Goal: Download file/media

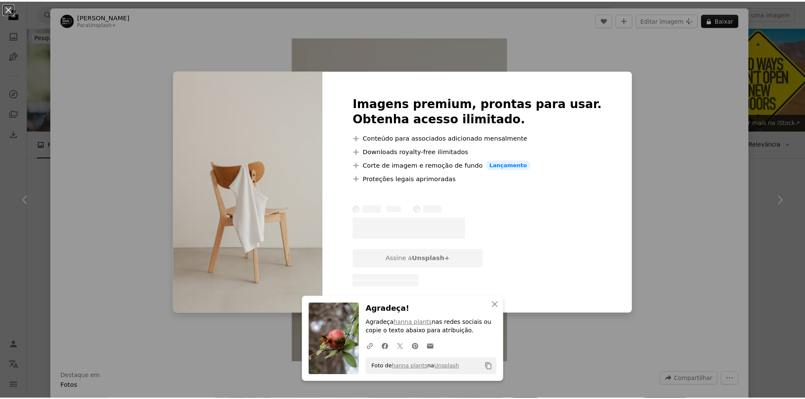
scroll to position [1082, 0]
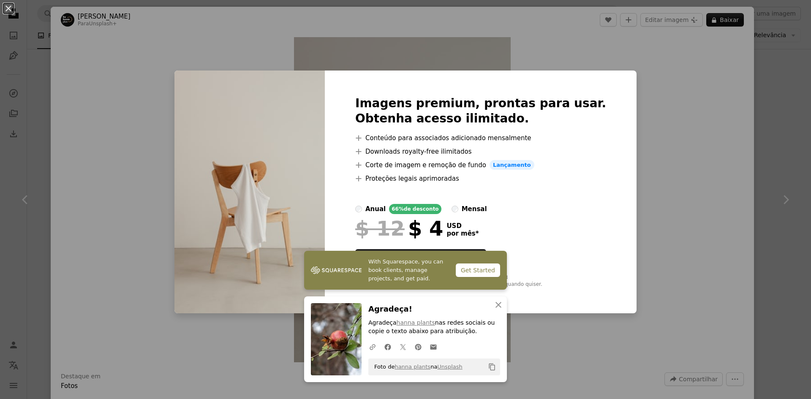
click at [651, 103] on div "An X shape With Squarespace, you can book clients, manage projects, and get pai…" at bounding box center [405, 199] width 811 height 399
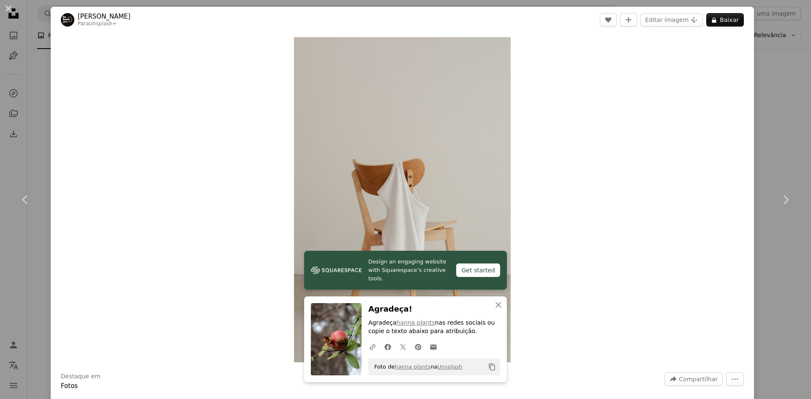
click at [768, 110] on div "An X shape Chevron left Chevron right Design an engaging website with Squarespa…" at bounding box center [405, 199] width 811 height 399
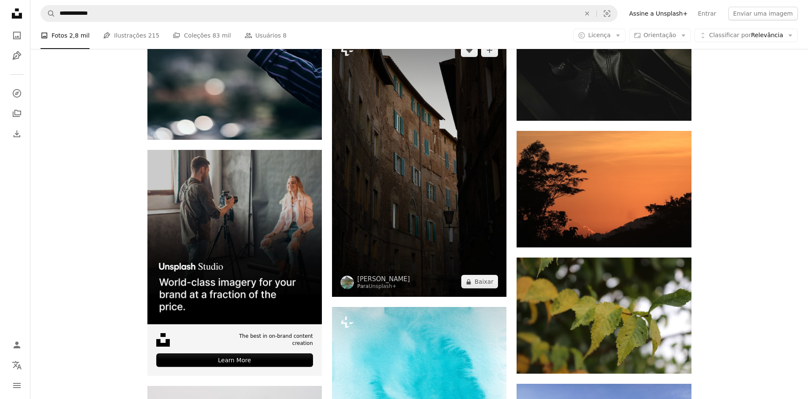
scroll to position [2011, 0]
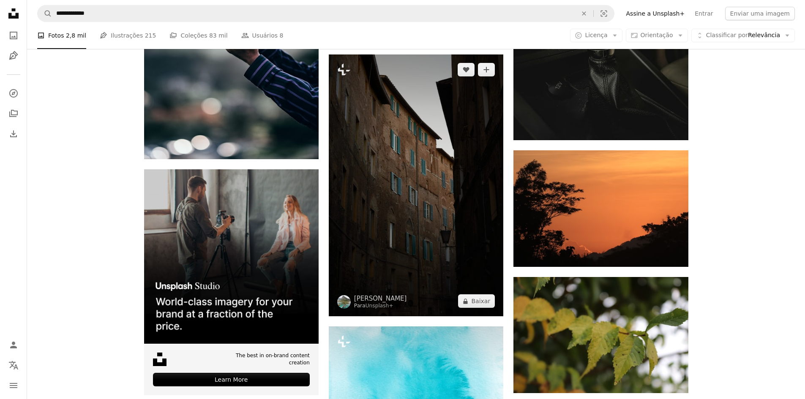
click at [458, 147] on img at bounding box center [416, 185] width 174 height 262
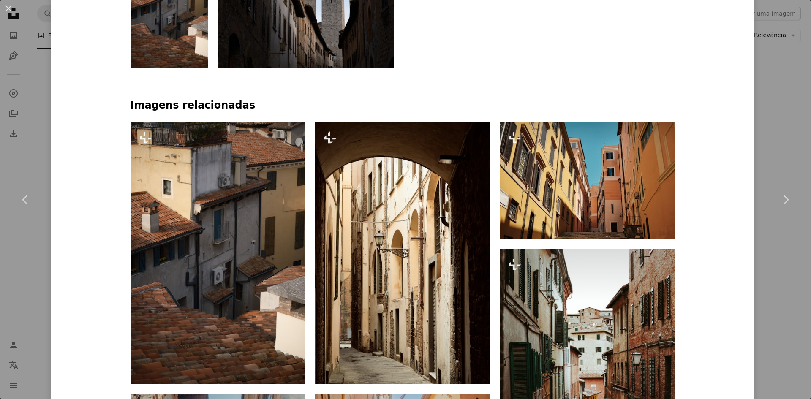
scroll to position [549, 0]
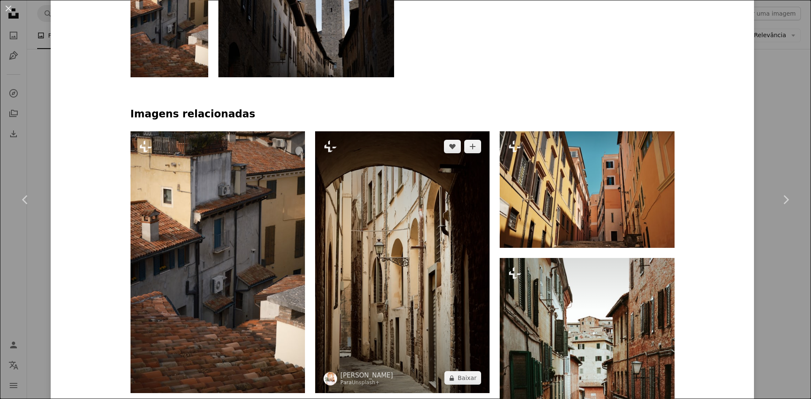
click at [433, 190] on img at bounding box center [402, 262] width 174 height 262
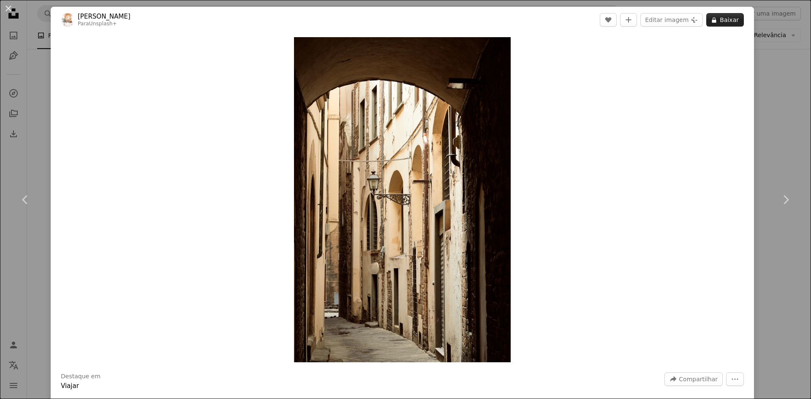
click at [712, 21] on icon at bounding box center [714, 19] width 4 height 5
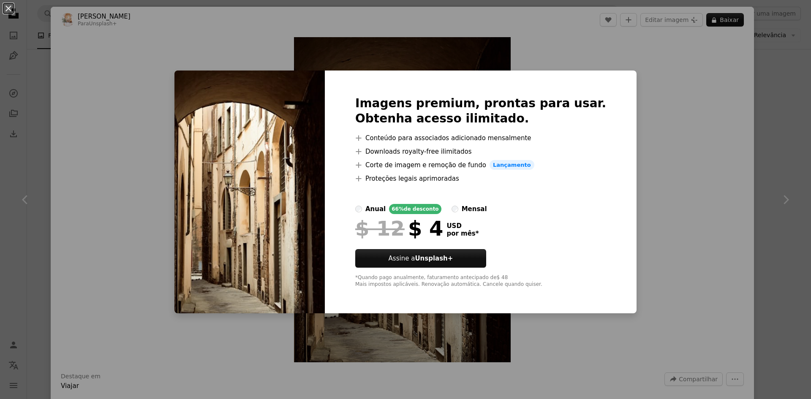
click at [673, 187] on div "An X shape Imagens premium, prontas para usar. Obtenha acesso ilimitado. A plus…" at bounding box center [405, 199] width 811 height 399
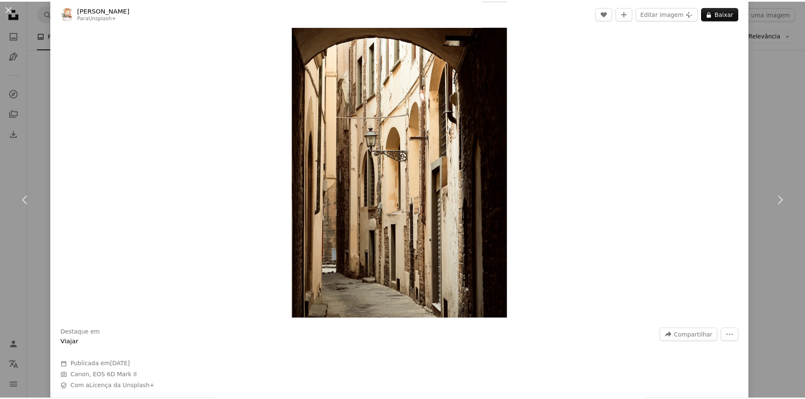
scroll to position [42, 0]
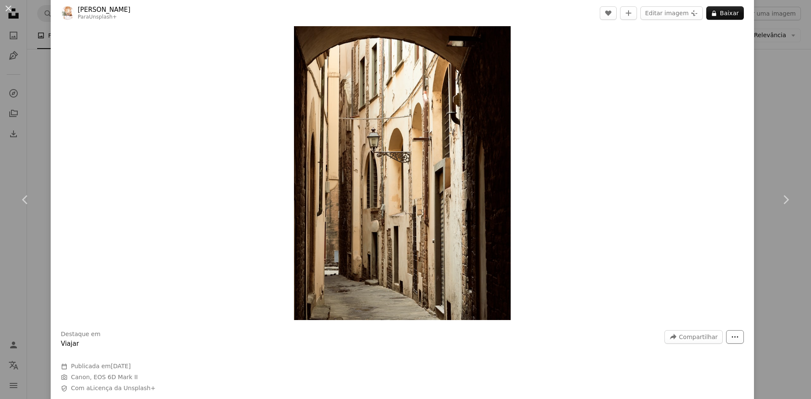
click at [731, 339] on icon "More Actions" at bounding box center [735, 337] width 8 height 8
click at [790, 47] on div "An X shape Chevron left Chevron right [PERSON_NAME] Para Unsplash+ A heart A pl…" at bounding box center [405, 199] width 811 height 399
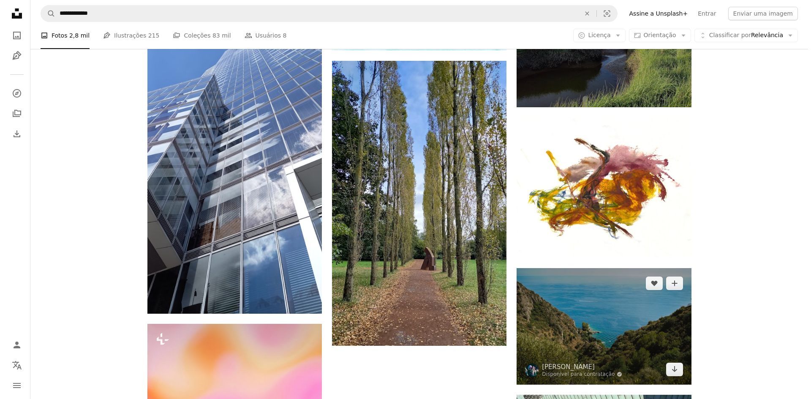
scroll to position [2518, 0]
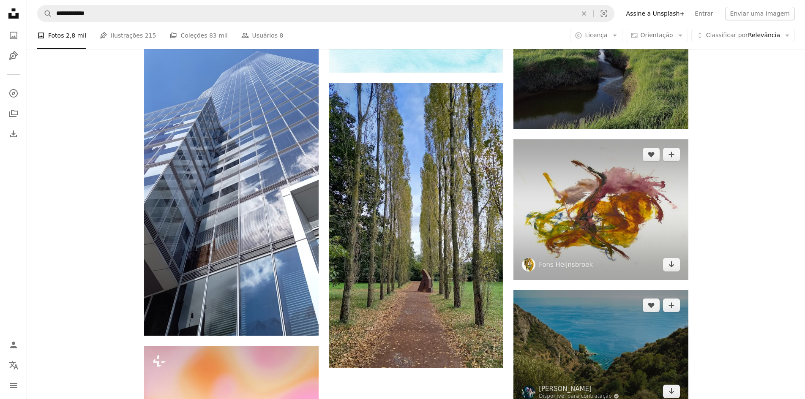
click at [645, 239] on img at bounding box center [600, 209] width 174 height 141
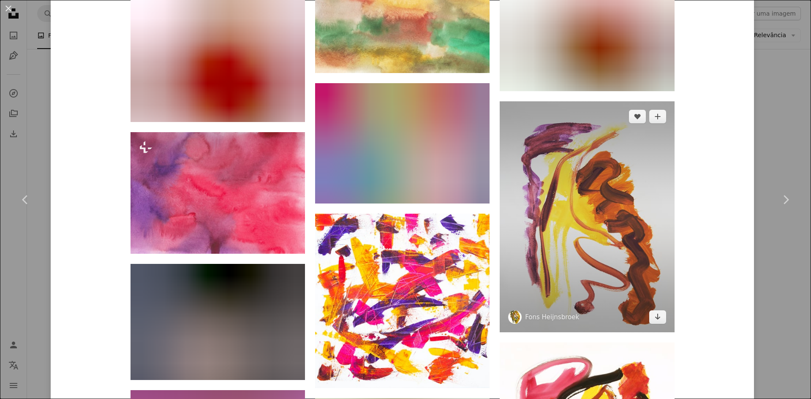
scroll to position [4085, 0]
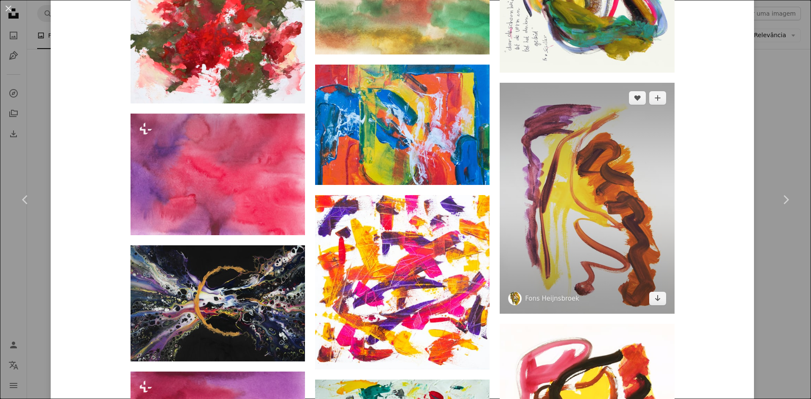
click at [544, 266] on img at bounding box center [587, 198] width 174 height 231
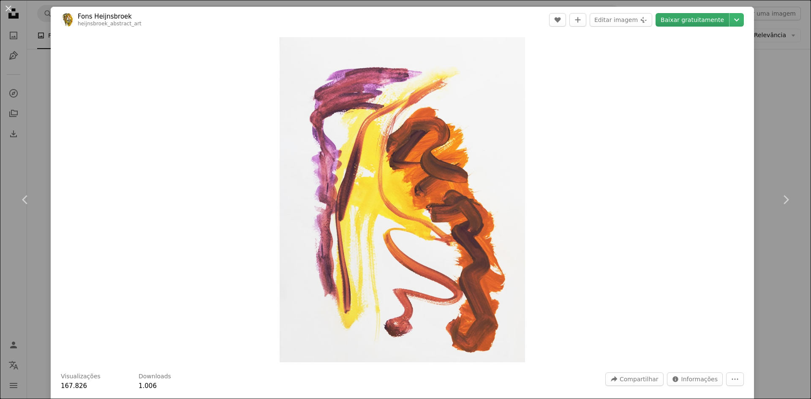
click at [666, 23] on link "Baixar gratuitamente" at bounding box center [693, 20] width 74 height 14
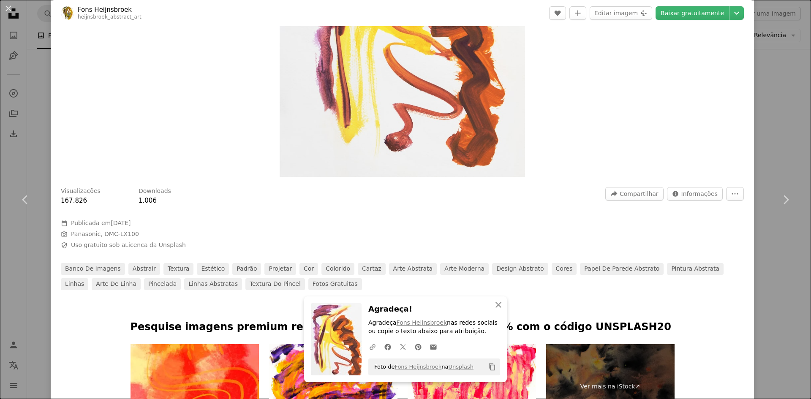
scroll to position [84, 0]
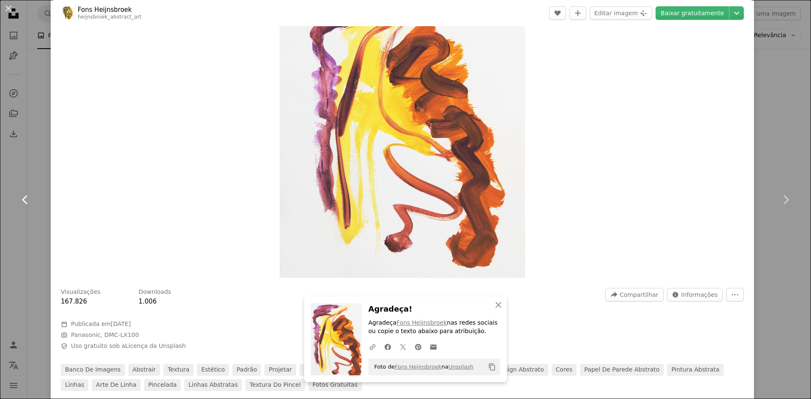
click at [34, 159] on link "Chevron left" at bounding box center [25, 199] width 51 height 81
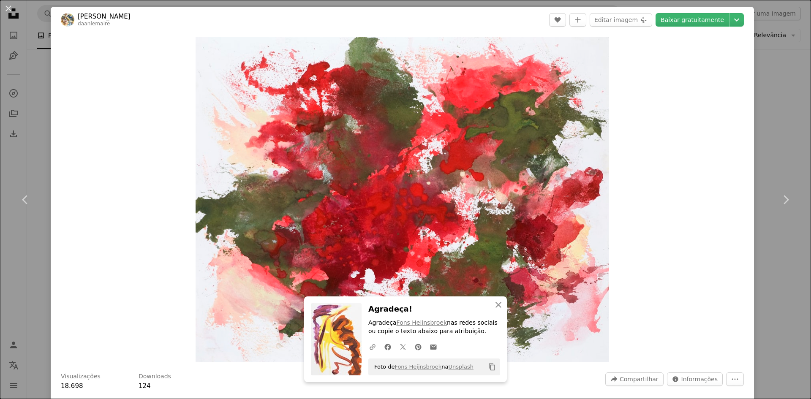
click at [771, 97] on div "An X shape Chevron left Chevron right An X shape Fechar Agradeça! Agradeça Fons…" at bounding box center [405, 199] width 811 height 399
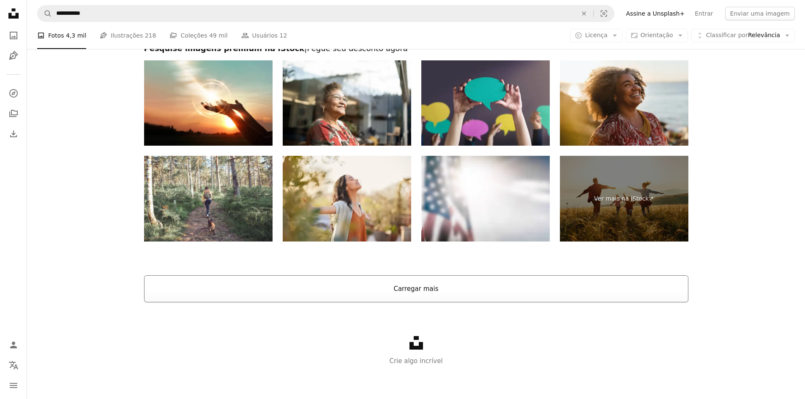
click at [429, 298] on button "Carregar mais" at bounding box center [416, 288] width 544 height 27
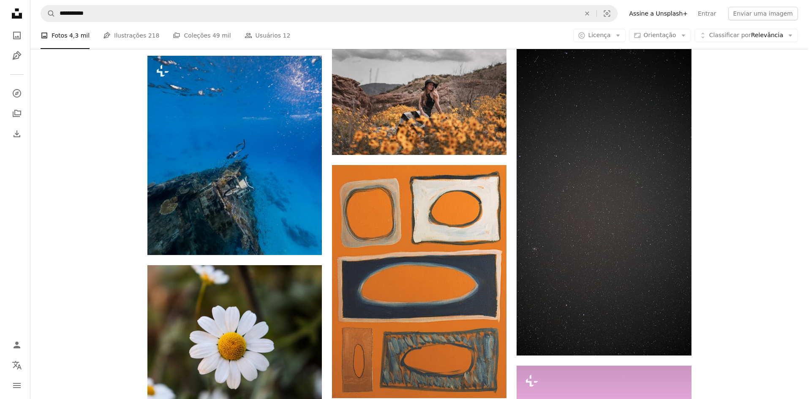
scroll to position [3482, 0]
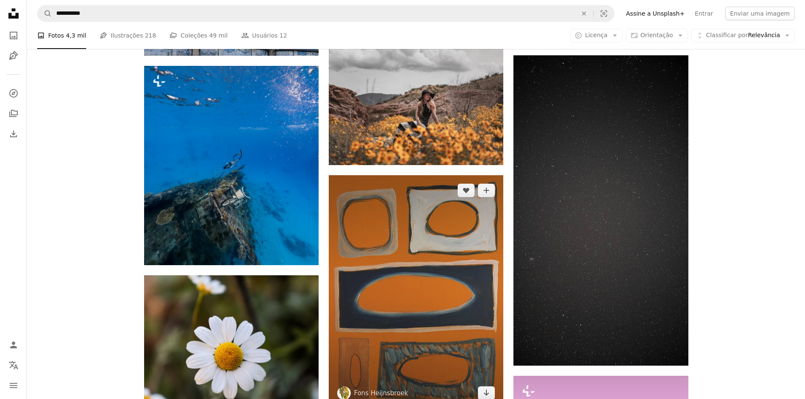
click at [461, 227] on img at bounding box center [416, 291] width 174 height 233
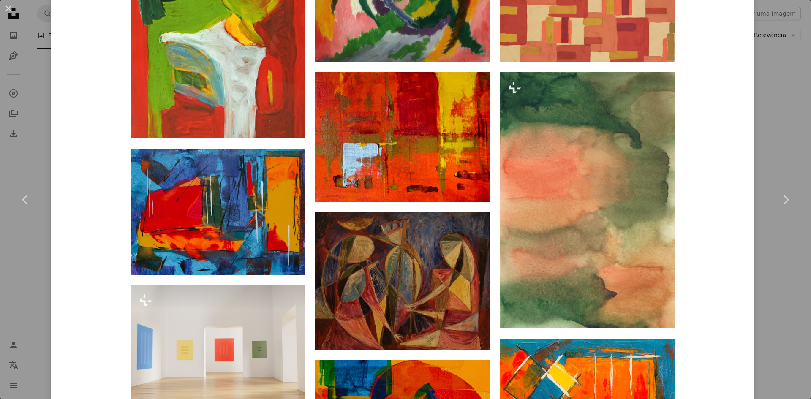
scroll to position [4355, 0]
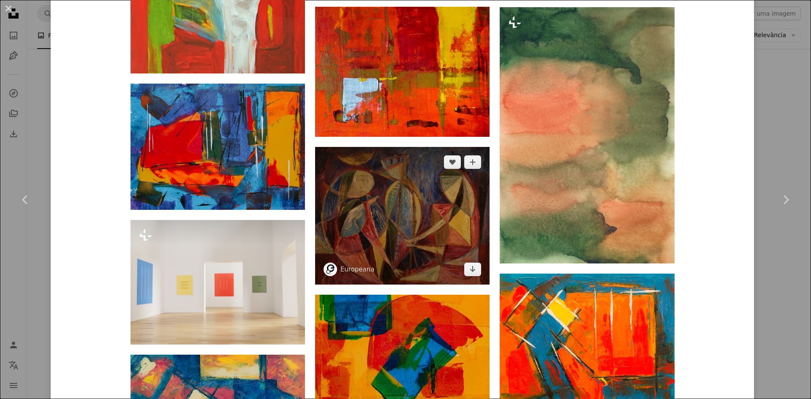
click at [383, 209] on img at bounding box center [402, 216] width 174 height 138
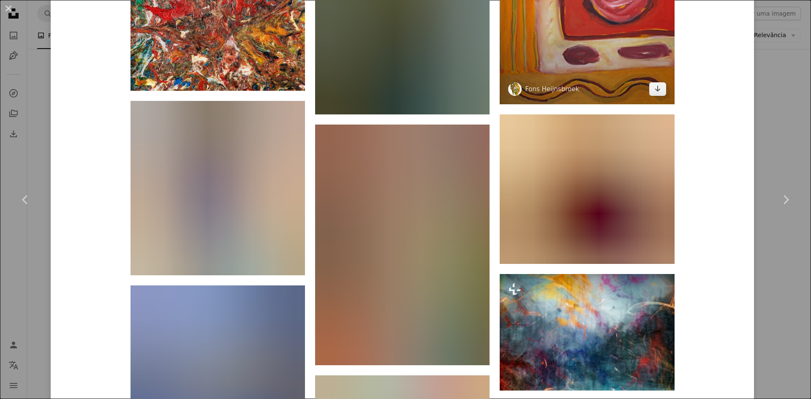
scroll to position [1056, 0]
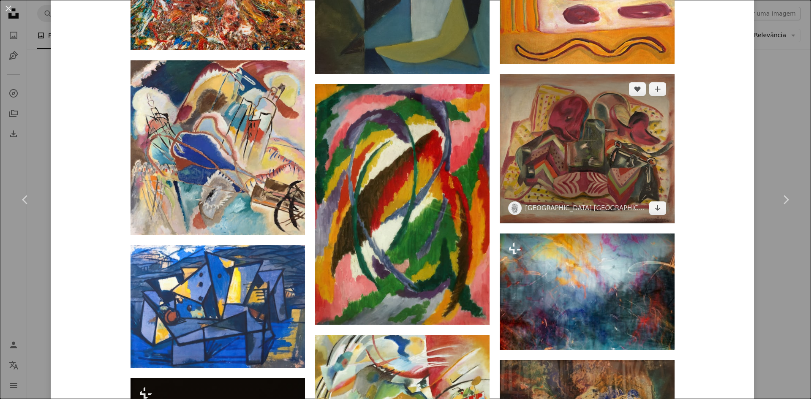
click at [632, 174] on img at bounding box center [587, 149] width 174 height 150
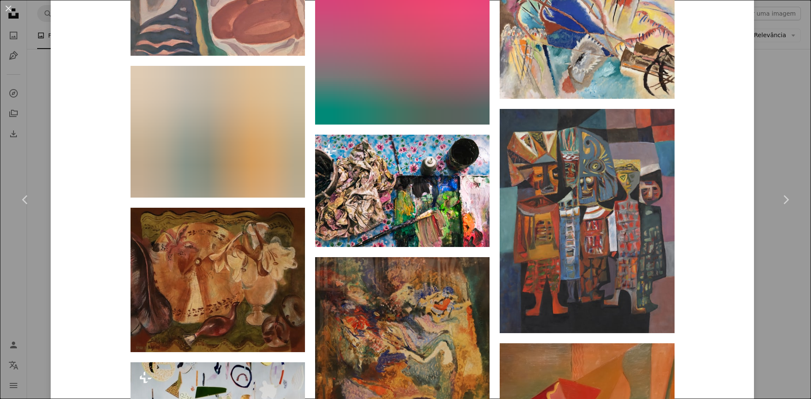
scroll to position [1098, 0]
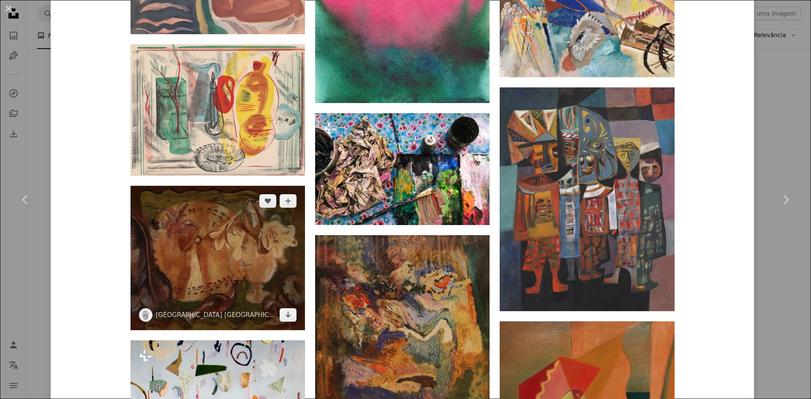
click at [199, 248] on img at bounding box center [218, 258] width 174 height 144
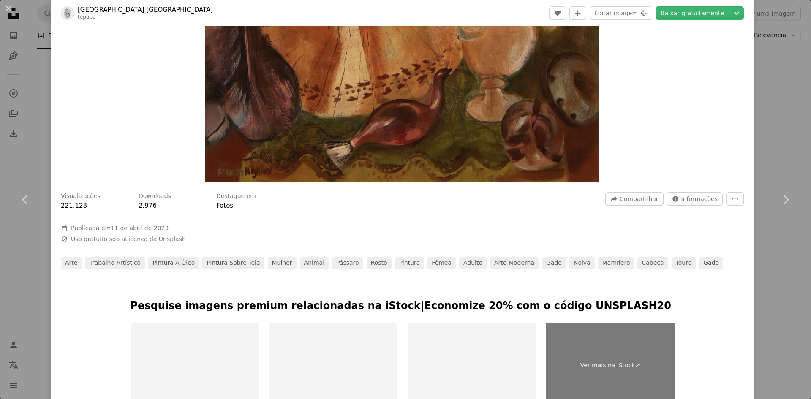
scroll to position [84, 0]
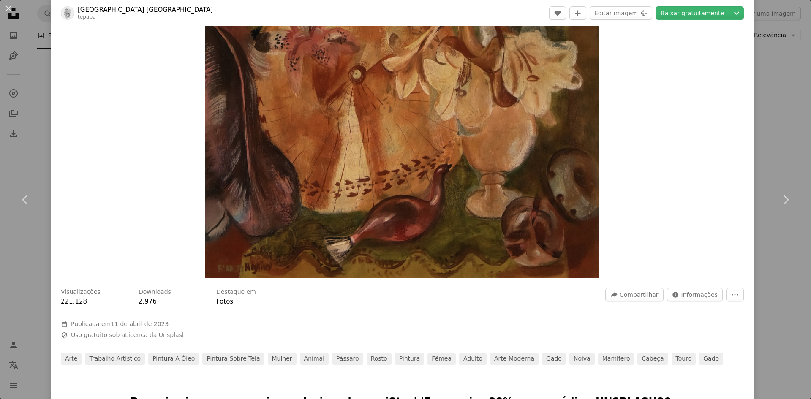
drag, startPoint x: 468, startPoint y: 179, endPoint x: 468, endPoint y: 207, distance: 28.7
drag, startPoint x: 468, startPoint y: 207, endPoint x: 673, endPoint y: 226, distance: 205.7
click at [648, 204] on div "Zoom in" at bounding box center [402, 115] width 703 height 334
click at [726, 299] on button "More Actions" at bounding box center [735, 295] width 18 height 14
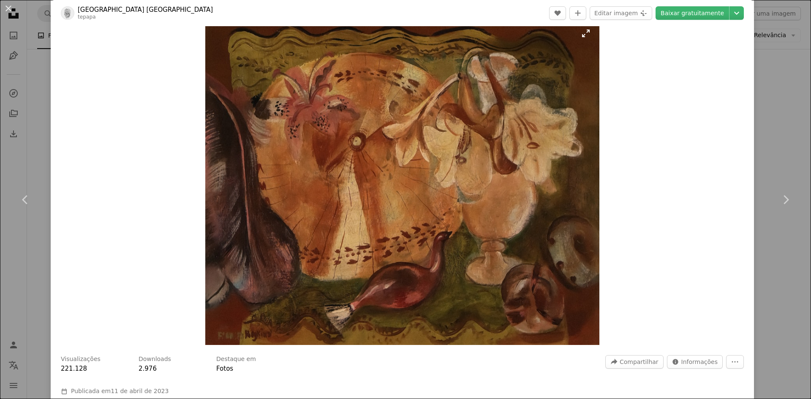
scroll to position [0, 0]
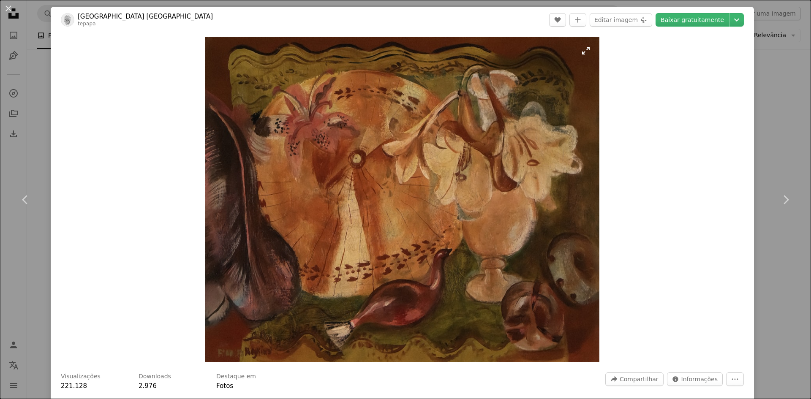
click at [585, 47] on img "Ampliar esta imagem" at bounding box center [402, 199] width 394 height 325
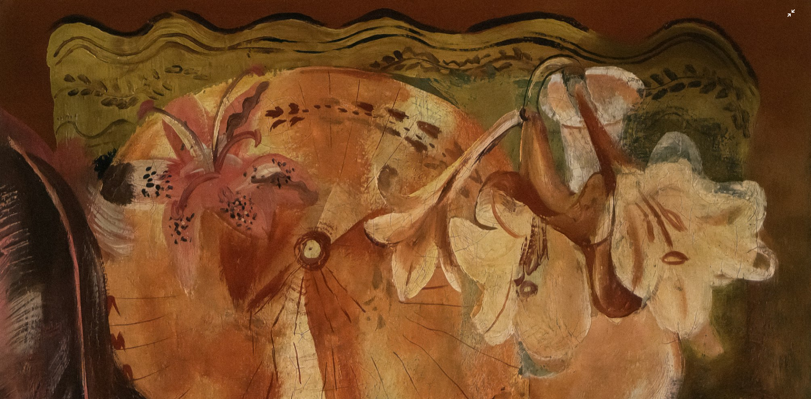
click at [787, 23] on img "Diminuir esta imagem" at bounding box center [406, 335] width 812 height 670
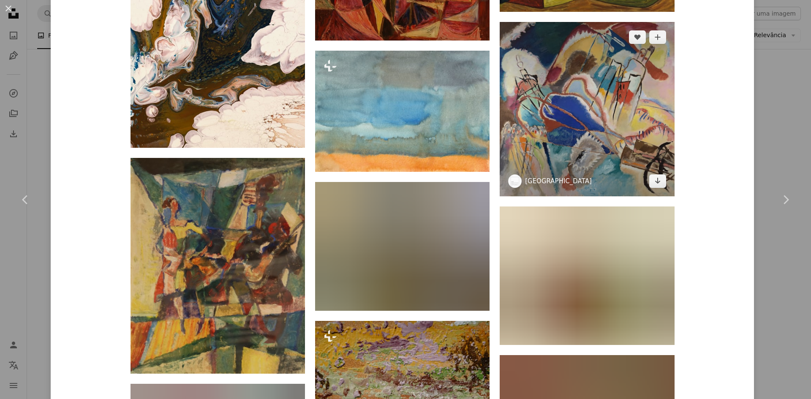
scroll to position [929, 0]
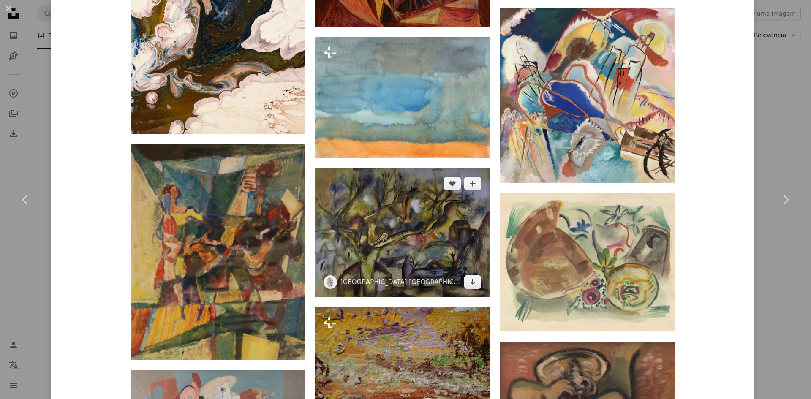
click at [379, 223] on img at bounding box center [402, 233] width 174 height 129
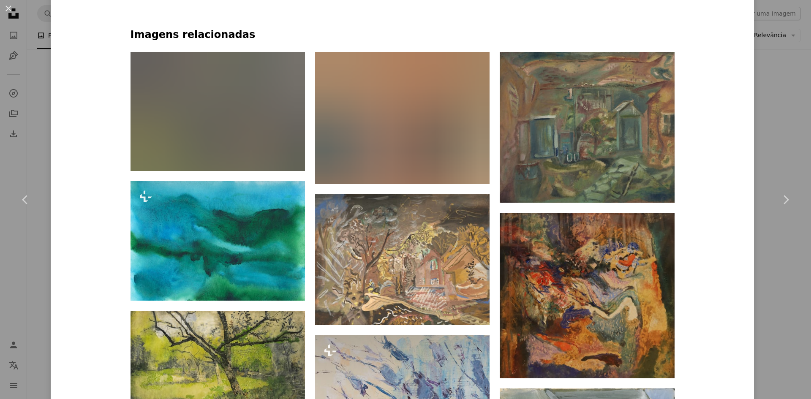
scroll to position [465, 0]
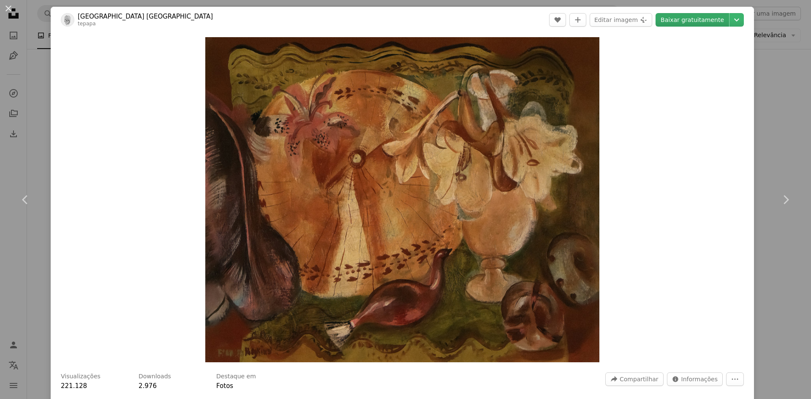
click at [705, 25] on link "Baixar gratuitamente" at bounding box center [693, 20] width 74 height 14
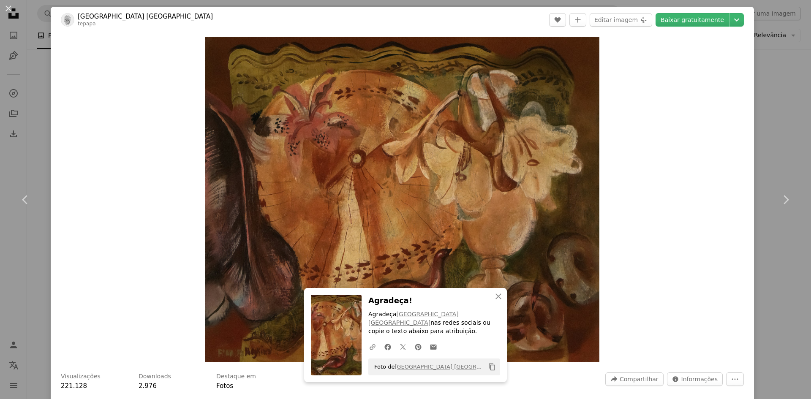
click at [662, 304] on div "Zoom in" at bounding box center [402, 200] width 703 height 334
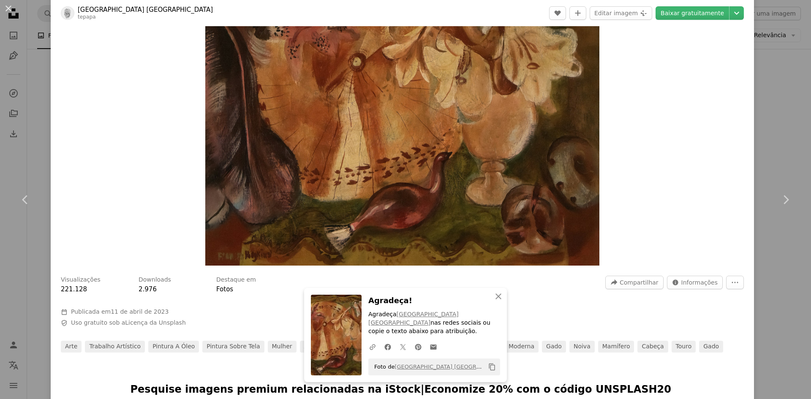
scroll to position [42, 0]
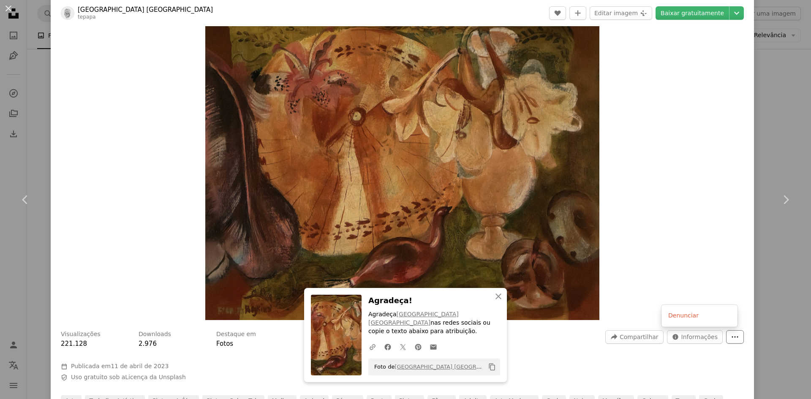
click at [734, 343] on button "More Actions" at bounding box center [735, 337] width 18 height 14
click at [678, 231] on dialog "An X shape Chevron left Chevron right An X shape Fechar Agradeça! [GEOGRAPHIC_D…" at bounding box center [405, 199] width 811 height 399
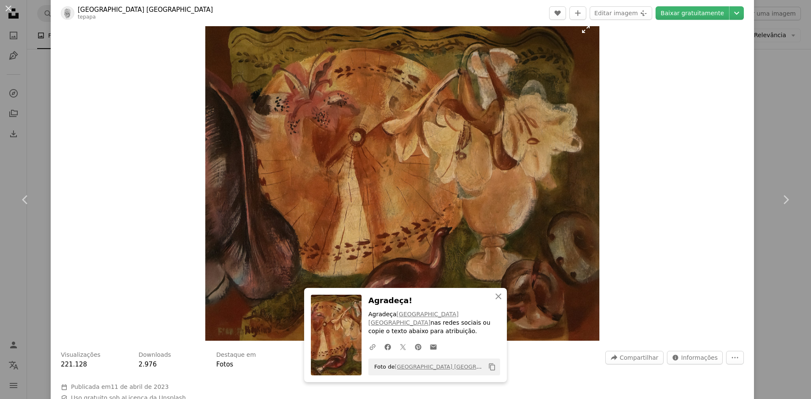
scroll to position [0, 0]
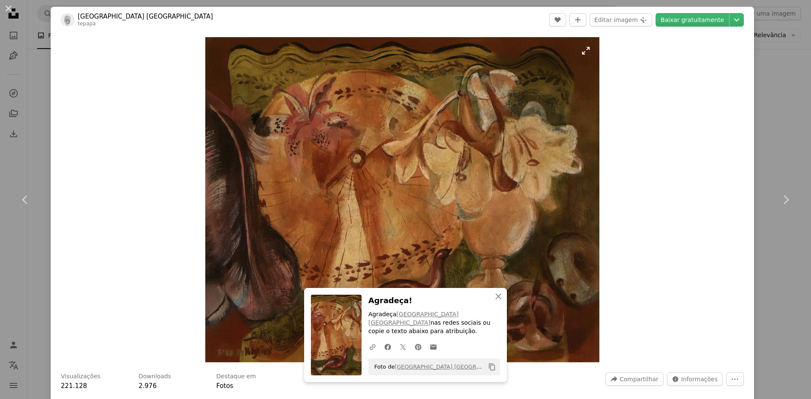
click at [585, 144] on img "Ampliar esta imagem" at bounding box center [402, 199] width 394 height 325
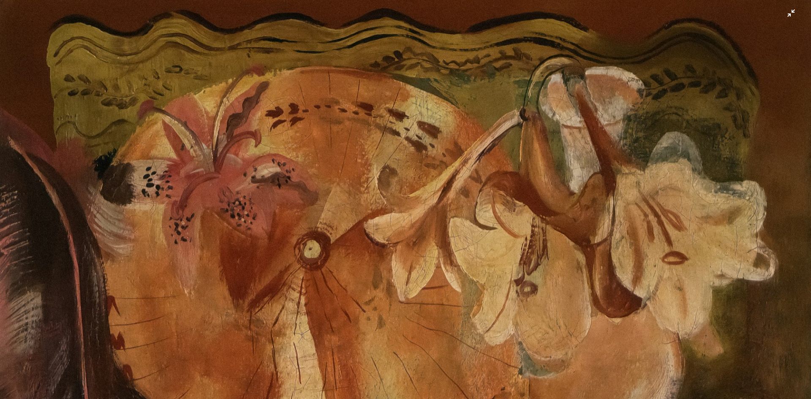
click at [790, 24] on img "Diminuir esta imagem" at bounding box center [406, 335] width 812 height 670
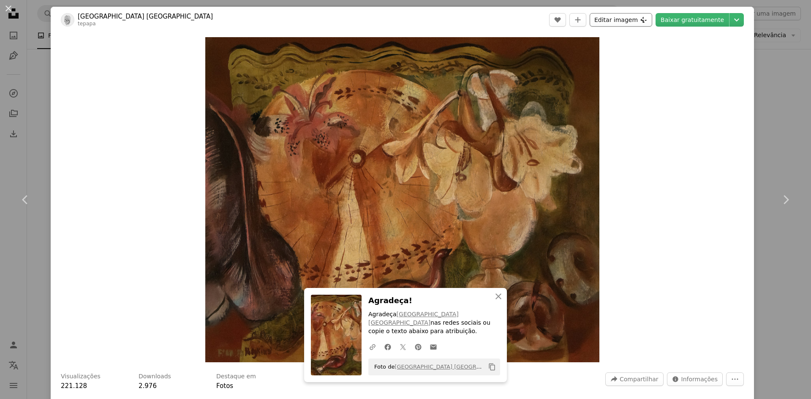
click at [609, 14] on button "Editar imagem Plus sign for Unsplash+" at bounding box center [621, 20] width 63 height 14
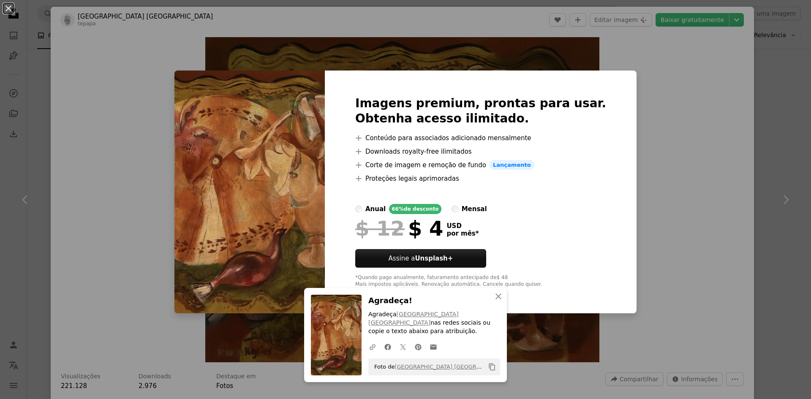
click at [589, 152] on div "Imagens premium, prontas para usar. Obtenha acesso ilimitado. A plus sign Conte…" at bounding box center [481, 192] width 312 height 243
click at [734, 159] on div "An X shape An X shape Fechar Agradeça! [GEOGRAPHIC_DATA] Te Papa Tongarewa nas …" at bounding box center [405, 199] width 811 height 399
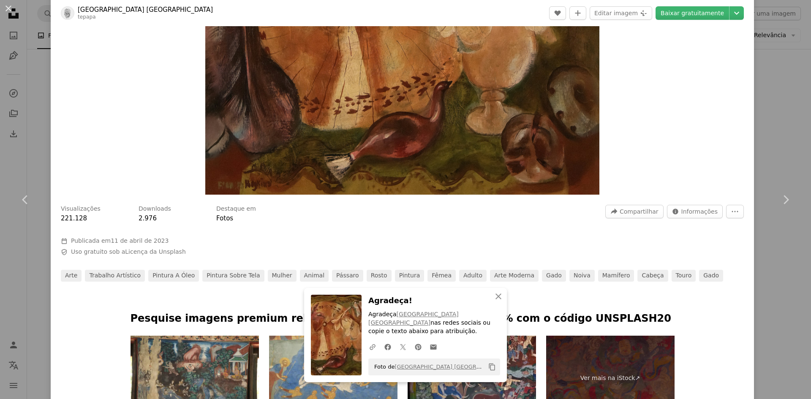
scroll to position [169, 0]
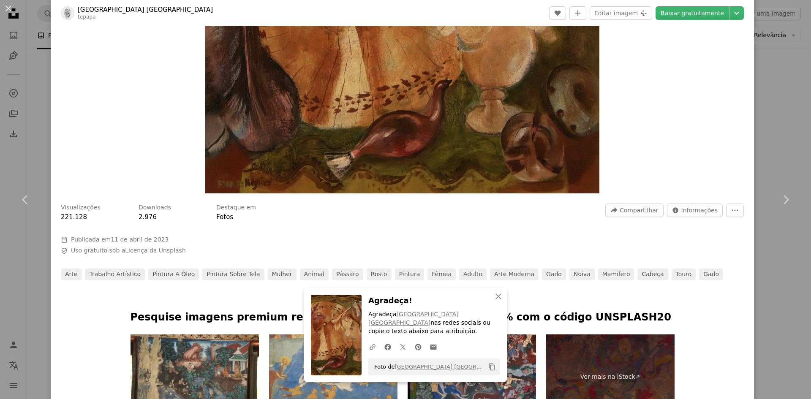
drag, startPoint x: 350, startPoint y: 150, endPoint x: 368, endPoint y: 238, distance: 89.8
click at [310, 225] on div at bounding box center [402, 229] width 683 height 14
click at [709, 209] on span "Informações" at bounding box center [699, 210] width 36 height 13
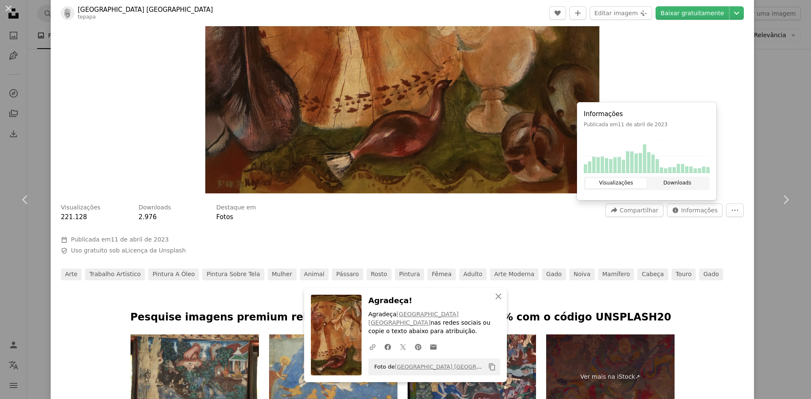
click at [694, 180] on button "Downloads" at bounding box center [677, 183] width 61 height 10
click at [628, 180] on button "Visualizações" at bounding box center [616, 183] width 61 height 10
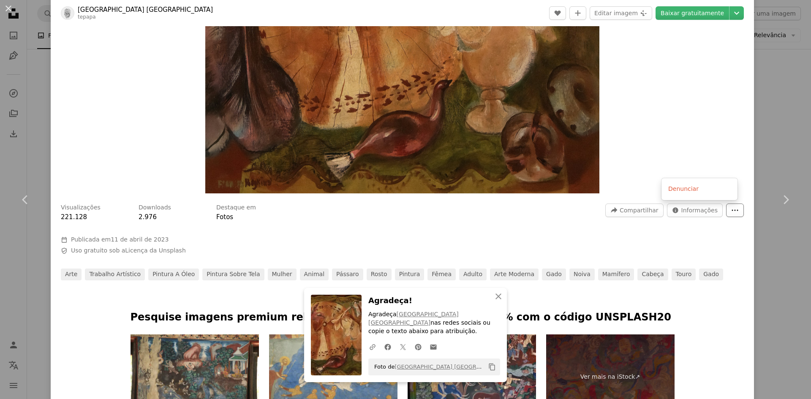
click at [731, 211] on icon "More Actions" at bounding box center [735, 211] width 8 height 8
click at [683, 269] on dialog "An X shape Chevron left Chevron right An X shape Fechar Agradeça! [GEOGRAPHIC_D…" at bounding box center [405, 199] width 811 height 399
click at [498, 291] on icon "An X shape" at bounding box center [498, 296] width 10 height 10
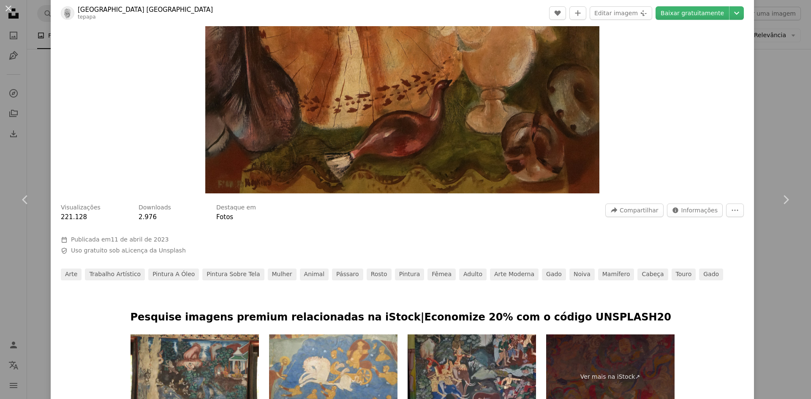
click at [477, 153] on img "Ampliar esta imagem" at bounding box center [402, 30] width 394 height 325
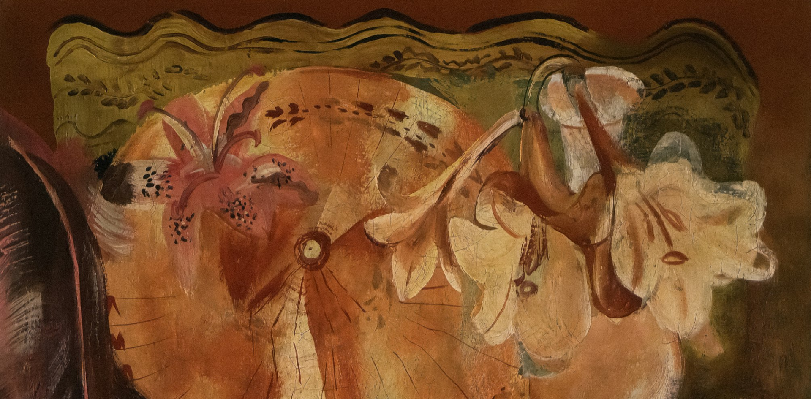
scroll to position [130, 0]
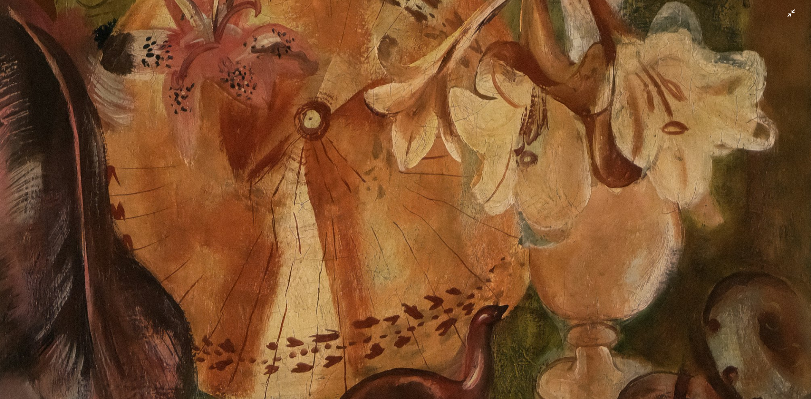
click at [477, 153] on img "Diminuir esta imagem" at bounding box center [406, 204] width 812 height 670
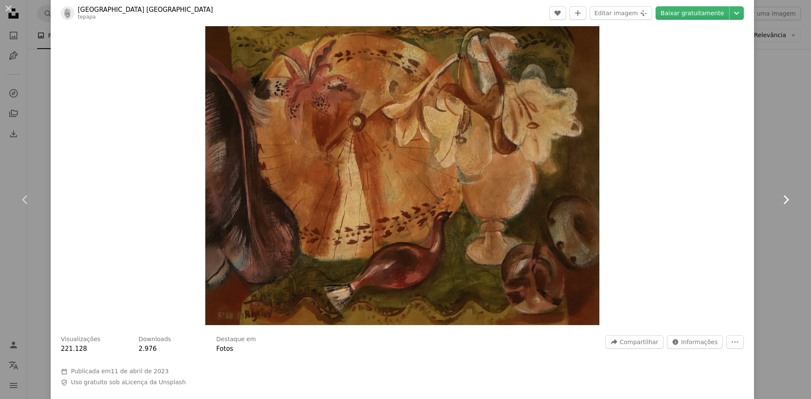
drag, startPoint x: 477, startPoint y: 153, endPoint x: 760, endPoint y: 203, distance: 288.0
click at [760, 203] on link "Chevron right" at bounding box center [785, 199] width 51 height 81
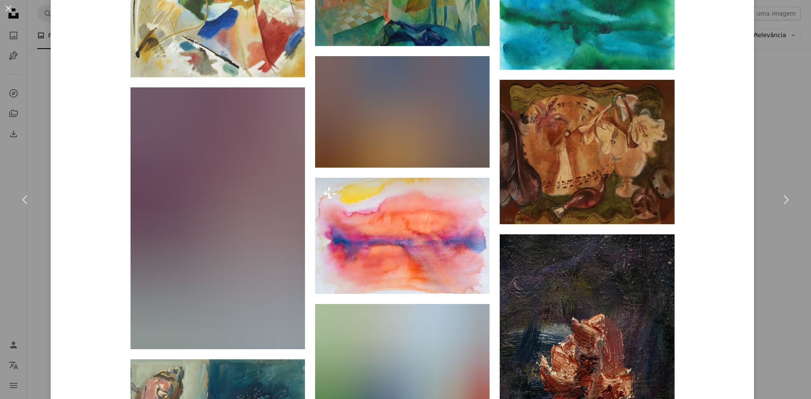
scroll to position [2619, 0]
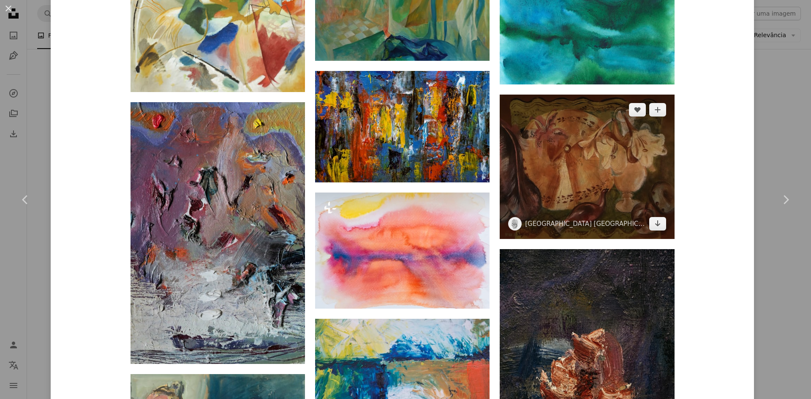
click at [567, 161] on img at bounding box center [587, 167] width 174 height 144
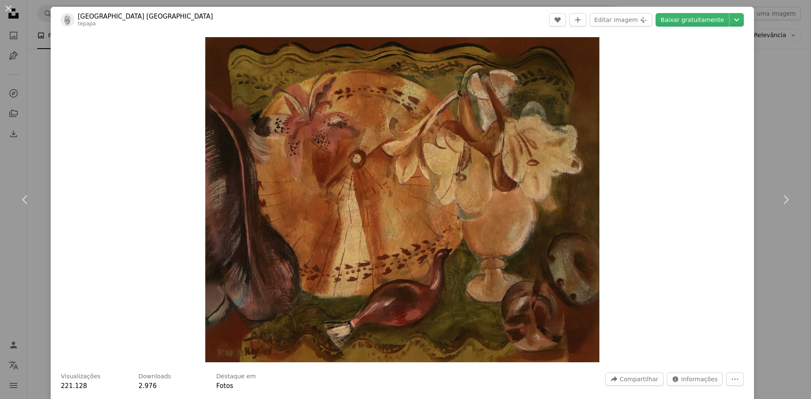
click at [752, 288] on div "An X shape Chevron left Chevron right Museum of [GEOGRAPHIC_DATA] Te Papa Tonga…" at bounding box center [405, 199] width 811 height 399
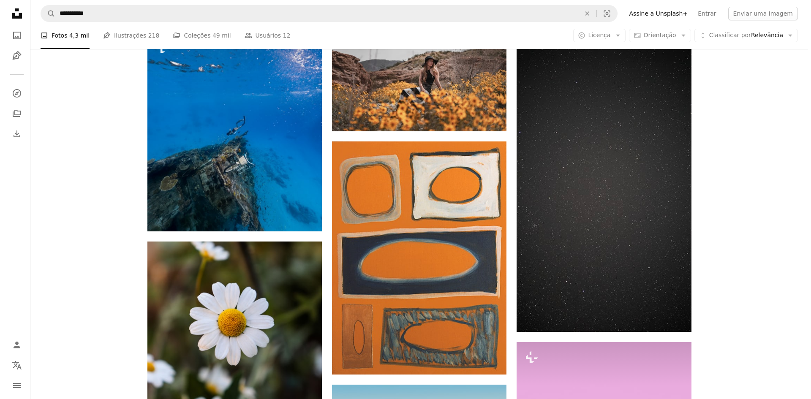
scroll to position [3651, 0]
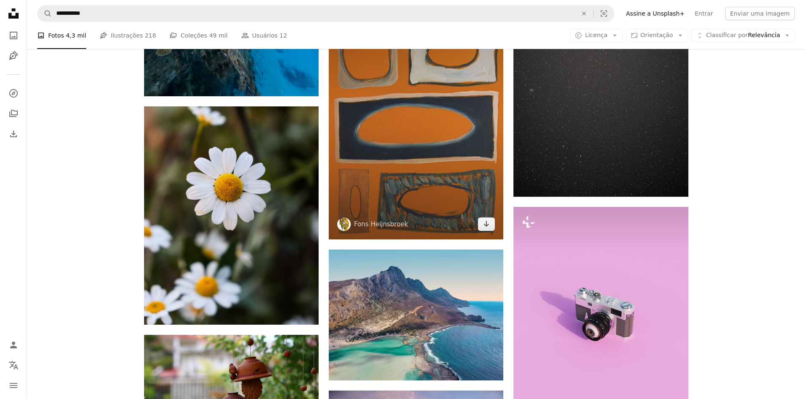
click at [354, 156] on img at bounding box center [416, 122] width 174 height 233
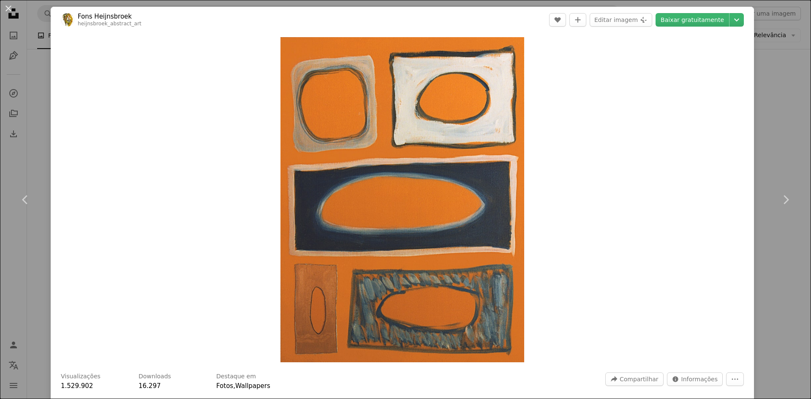
drag, startPoint x: 46, startPoint y: 123, endPoint x: 109, endPoint y: 139, distance: 64.5
click at [44, 123] on div "An X shape Chevron left Chevron right Fons Heijnsbroek heijnsbroek_abstract_art…" at bounding box center [405, 199] width 811 height 399
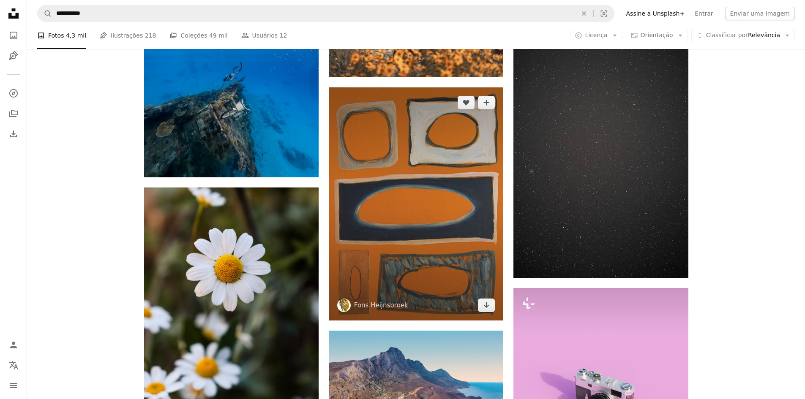
scroll to position [3567, 0]
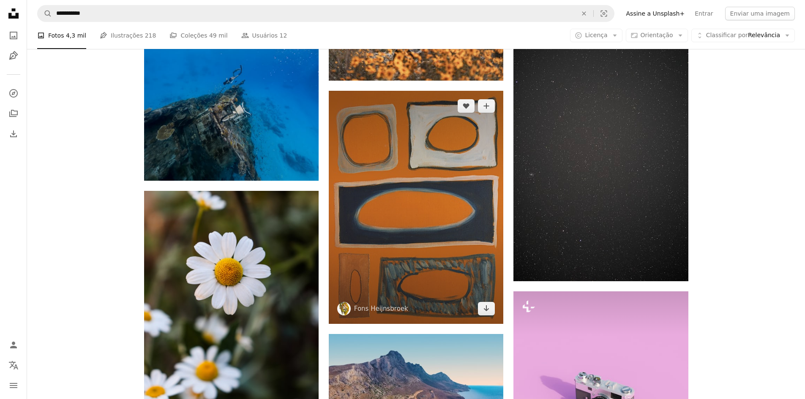
click at [438, 133] on img at bounding box center [416, 207] width 174 height 233
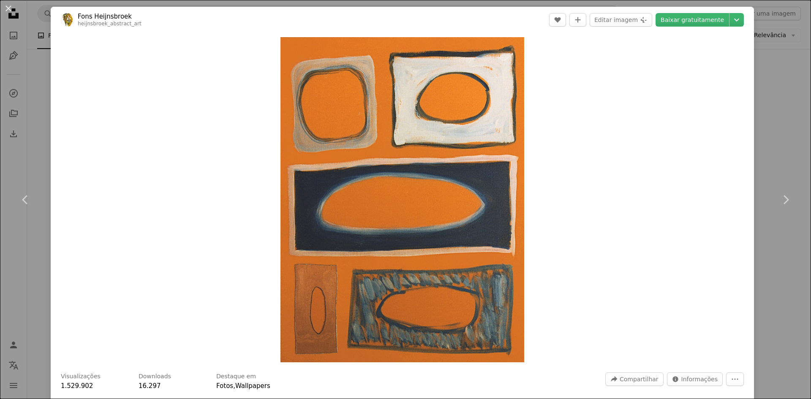
click at [765, 133] on div "An X shape Chevron left Chevron right Fons Heijnsbroek heijnsbroek_abstract_art…" at bounding box center [405, 199] width 811 height 399
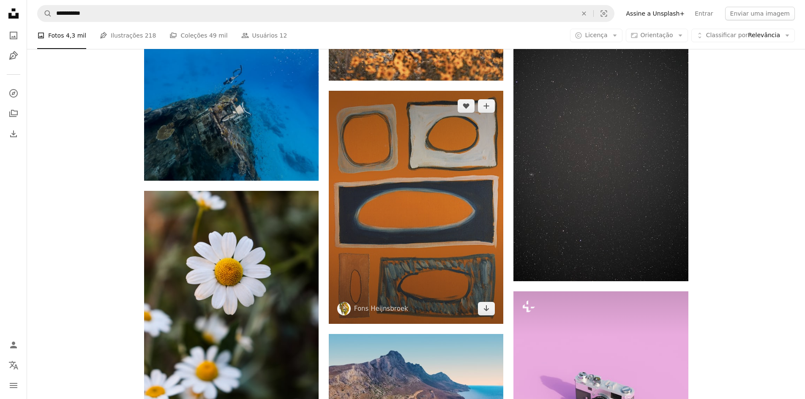
click at [462, 181] on img at bounding box center [416, 207] width 174 height 233
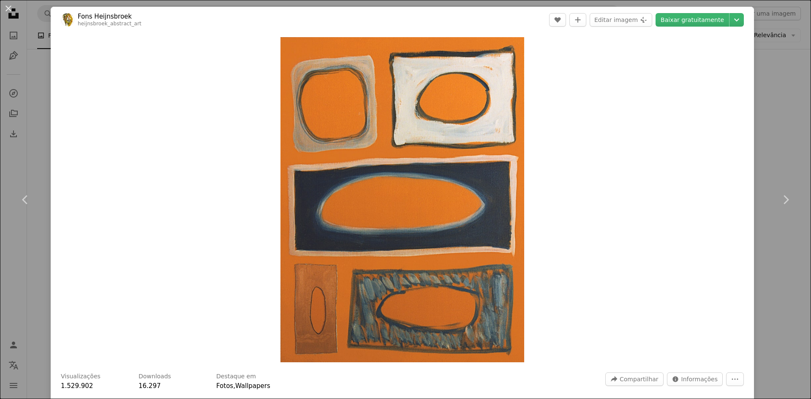
click at [777, 114] on div "An X shape Chevron left Chevron right Fons Heijnsbroek heijnsbroek_abstract_art…" at bounding box center [405, 199] width 811 height 399
